Goal: Check status: Check status

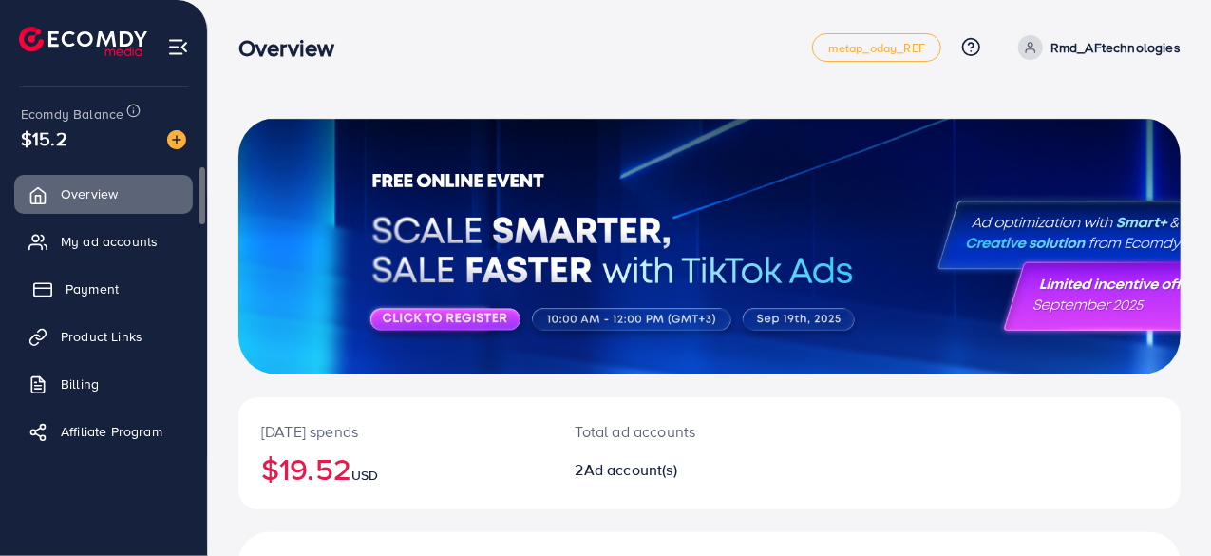
click at [125, 288] on link "Payment" at bounding box center [103, 289] width 179 height 38
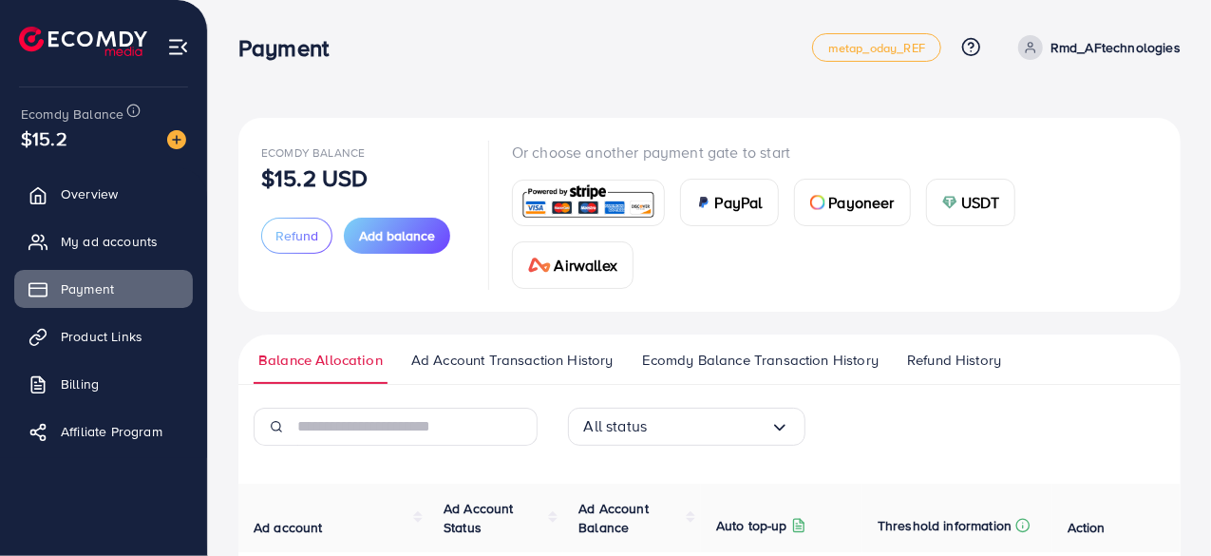
click at [537, 358] on span "Ad Account Transaction History" at bounding box center [512, 360] width 202 height 21
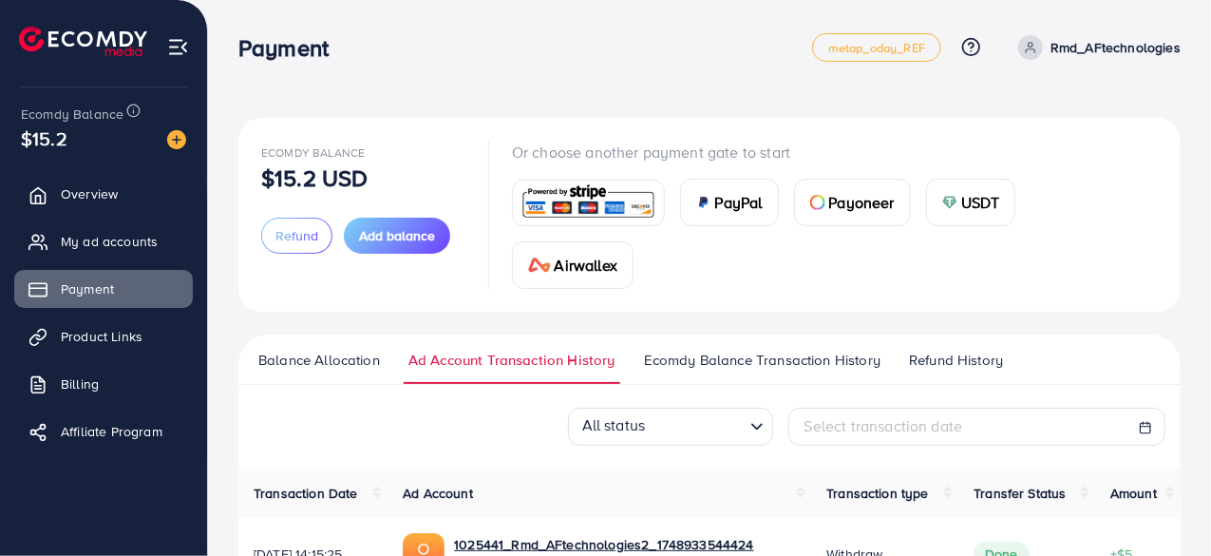
click at [792, 359] on span "Ecomdy Balance Transaction History" at bounding box center [762, 360] width 237 height 21
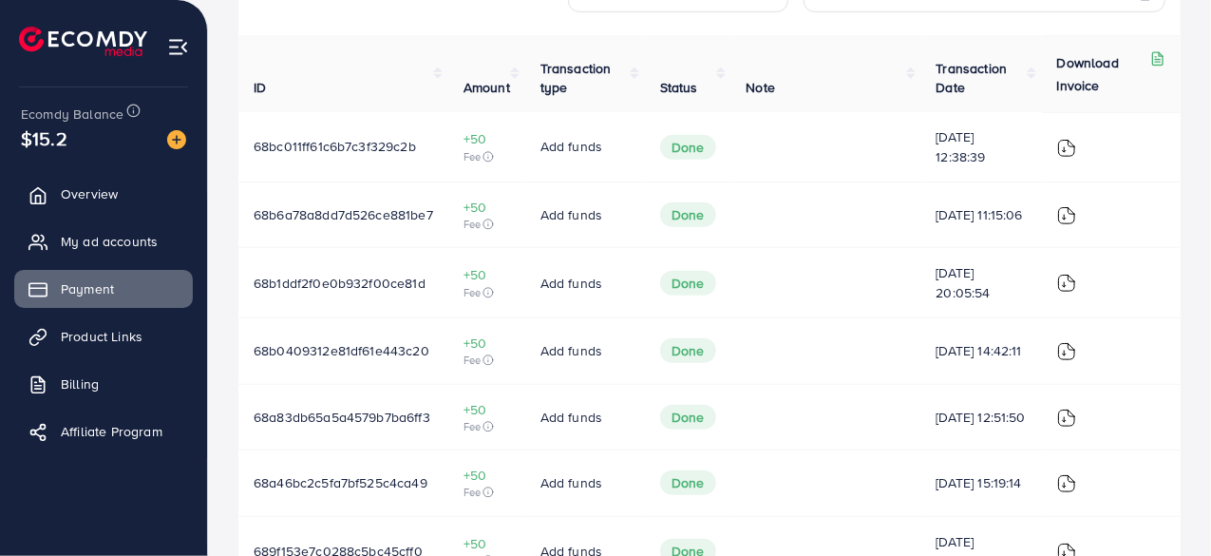
scroll to position [475, 0]
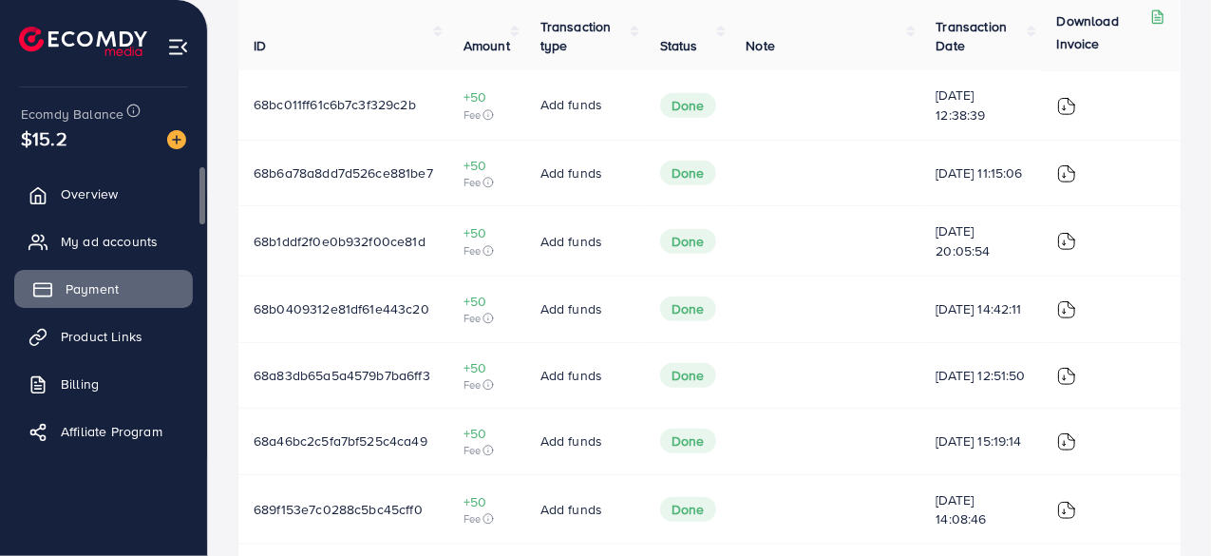
click at [91, 285] on span "Payment" at bounding box center [92, 288] width 53 height 19
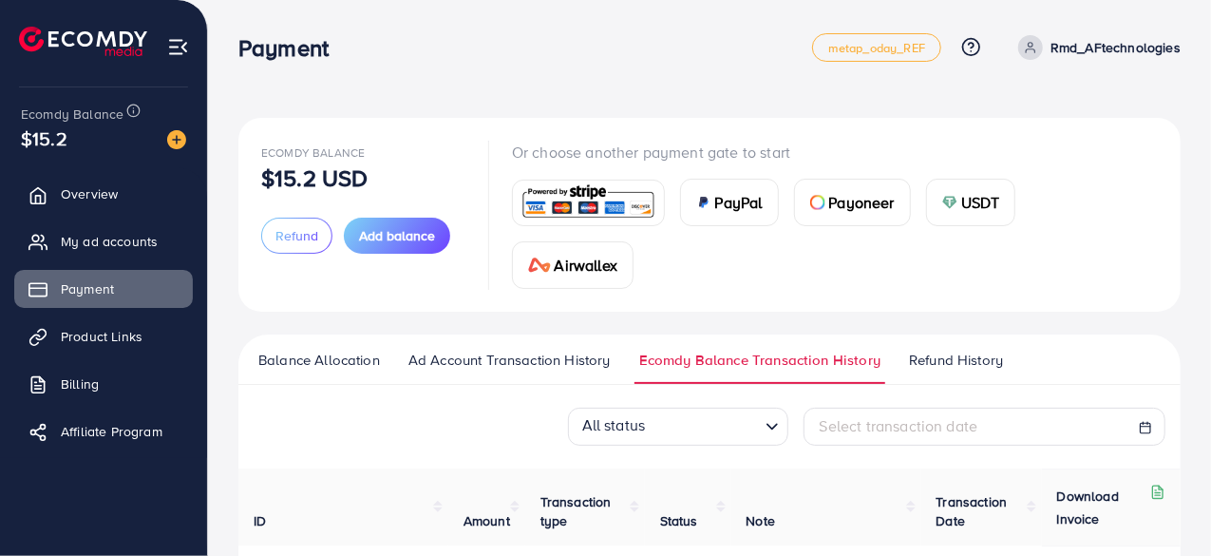
click at [277, 350] on span "Balance Allocation" at bounding box center [319, 360] width 122 height 21
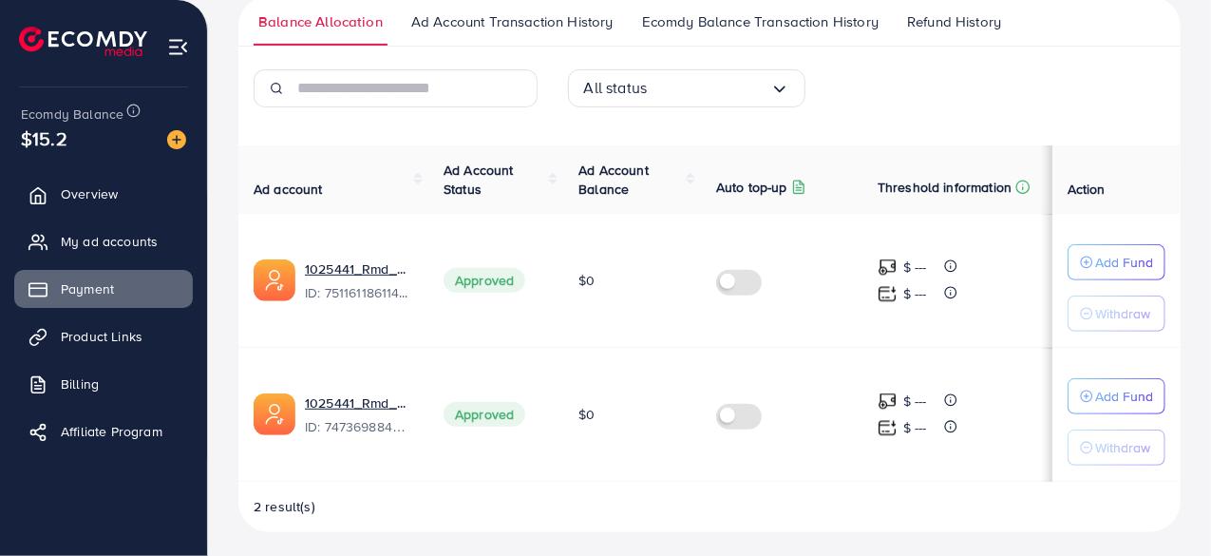
scroll to position [54, 0]
